Goal: Find specific page/section: Find specific page/section

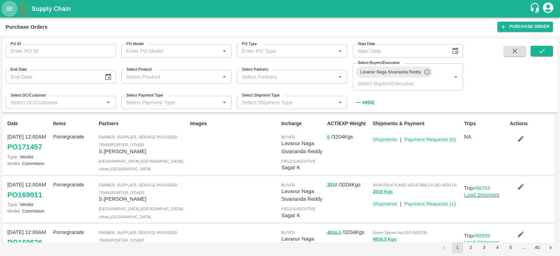
click at [8, 12] on icon "open drawer" at bounding box center [10, 9] width 8 height 8
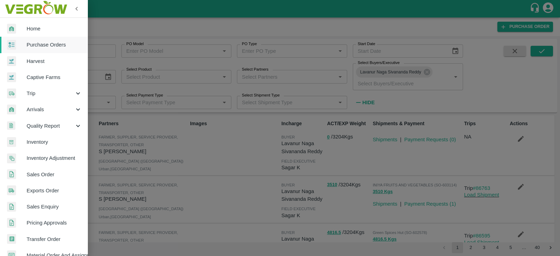
click at [113, 23] on div at bounding box center [280, 128] width 560 height 256
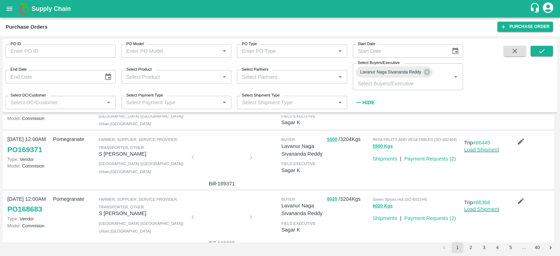
scroll to position [140, 0]
click at [219, 152] on div at bounding box center [222, 160] width 53 height 37
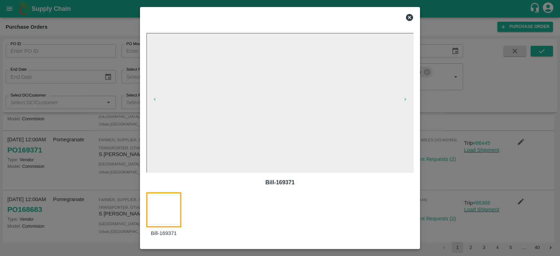
click at [407, 16] on icon at bounding box center [409, 17] width 7 height 7
